Goal: Find specific page/section: Find specific page/section

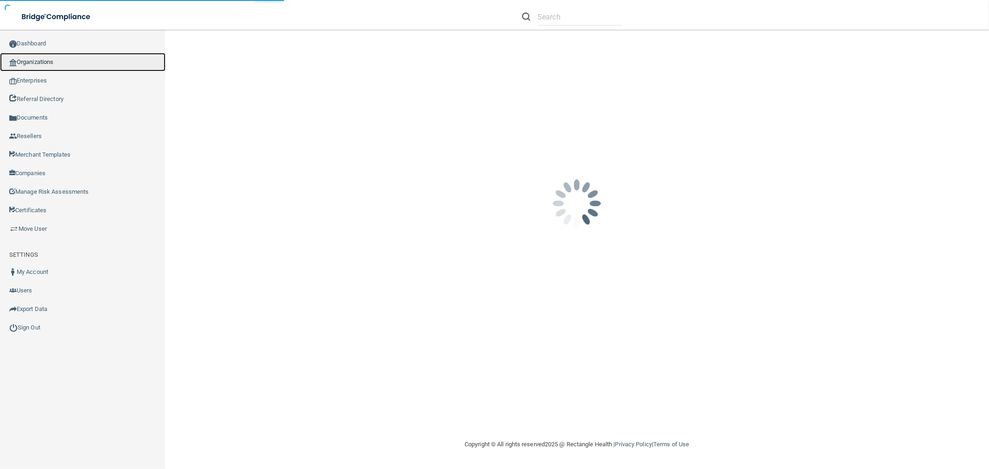
drag, startPoint x: 45, startPoint y: 64, endPoint x: 193, endPoint y: 96, distance: 151.8
click at [44, 64] on link "Organizations" at bounding box center [82, 62] width 165 height 19
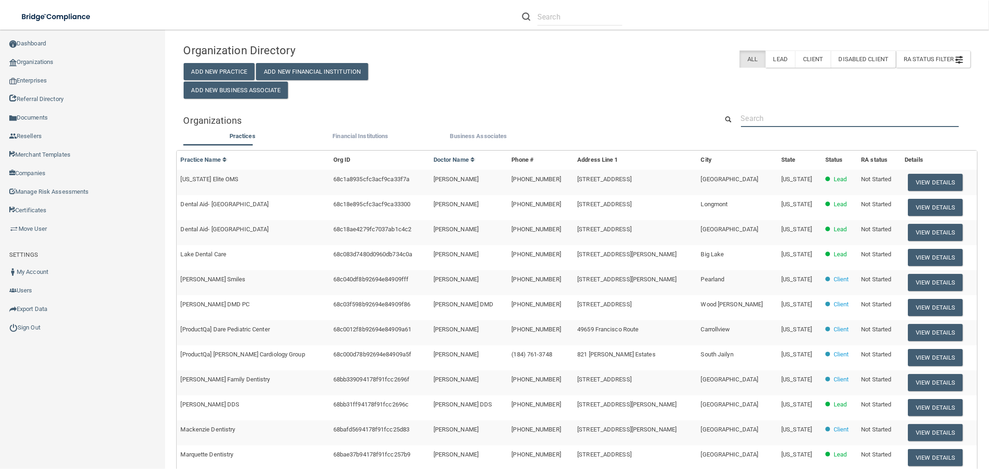
click at [794, 117] on input "text" at bounding box center [850, 118] width 218 height 17
paste input "Magnolia Family Dental"
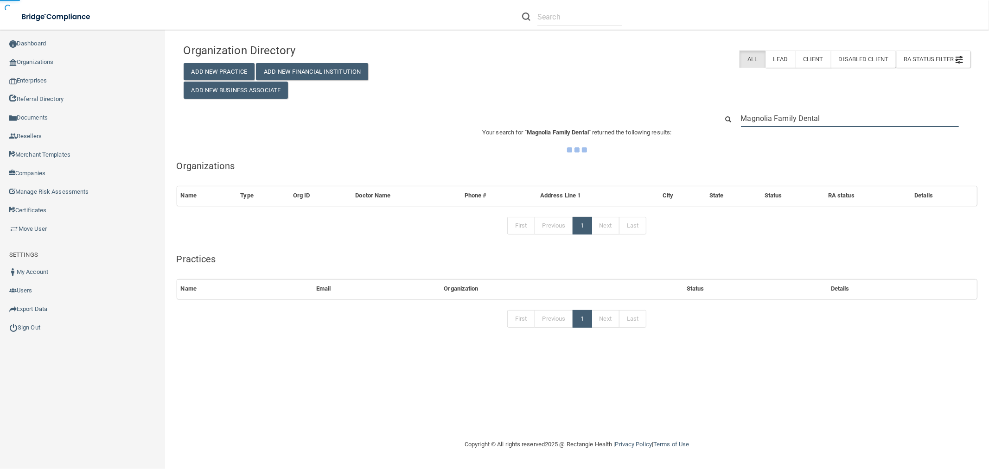
type input "Magnolia Family Dental"
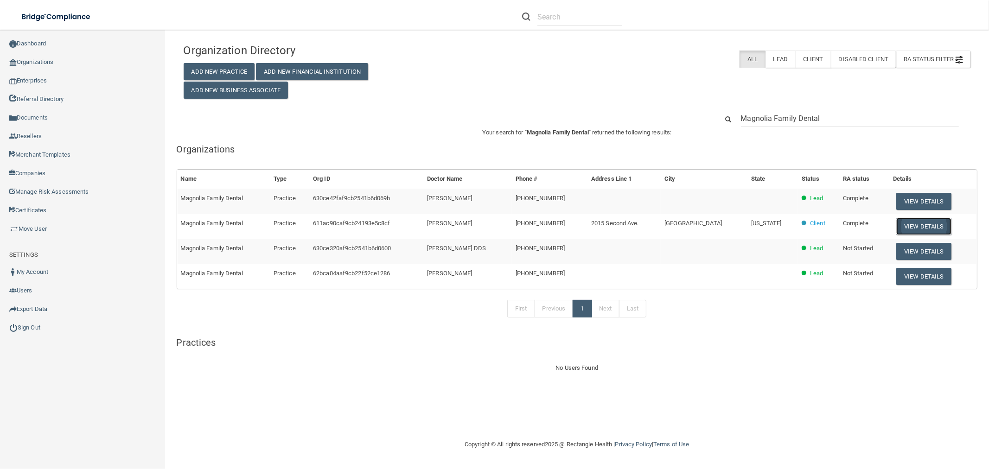
click at [919, 223] on button "View Details" at bounding box center [923, 226] width 55 height 17
